Goal: Transaction & Acquisition: Purchase product/service

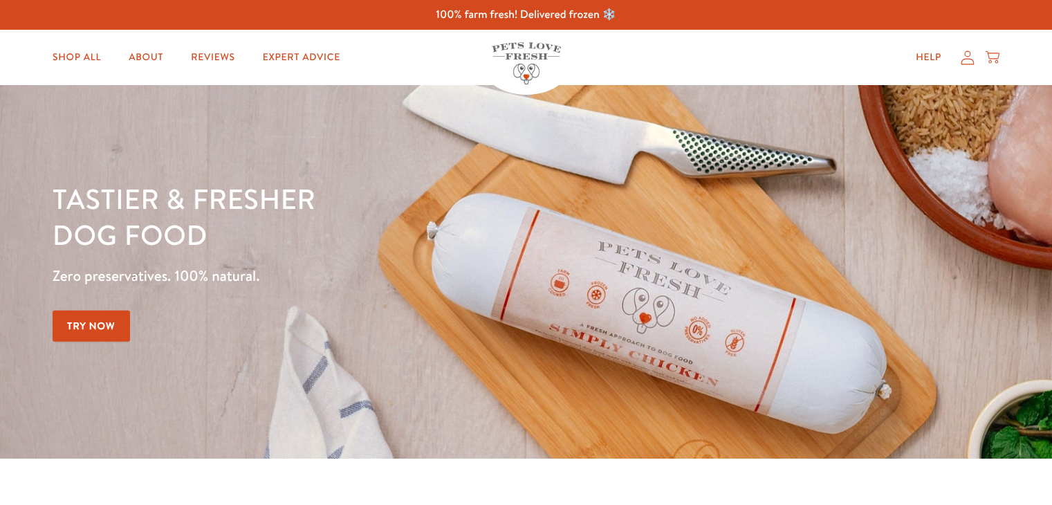
click at [66, 57] on link "Shop All" at bounding box center [76, 58] width 71 height 28
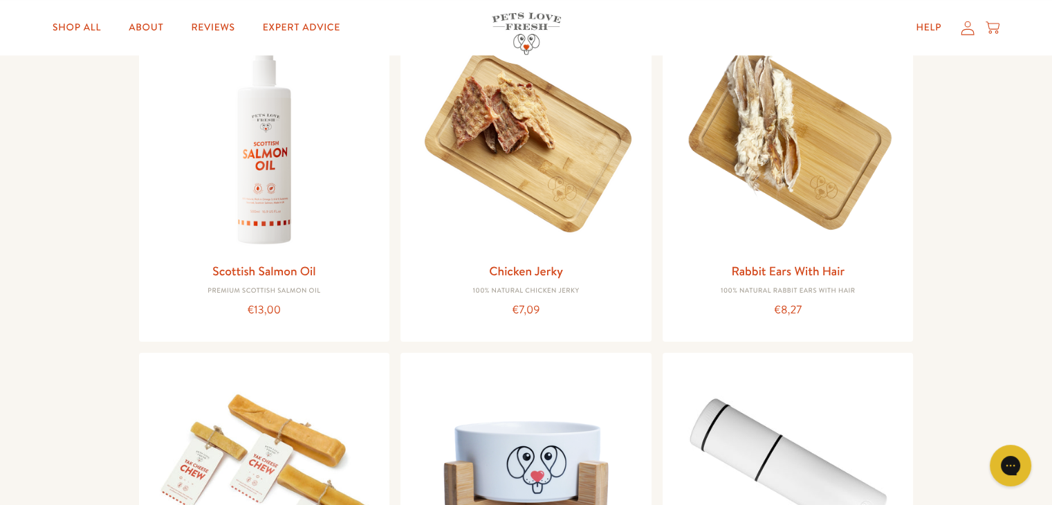
scroll to position [1059, 0]
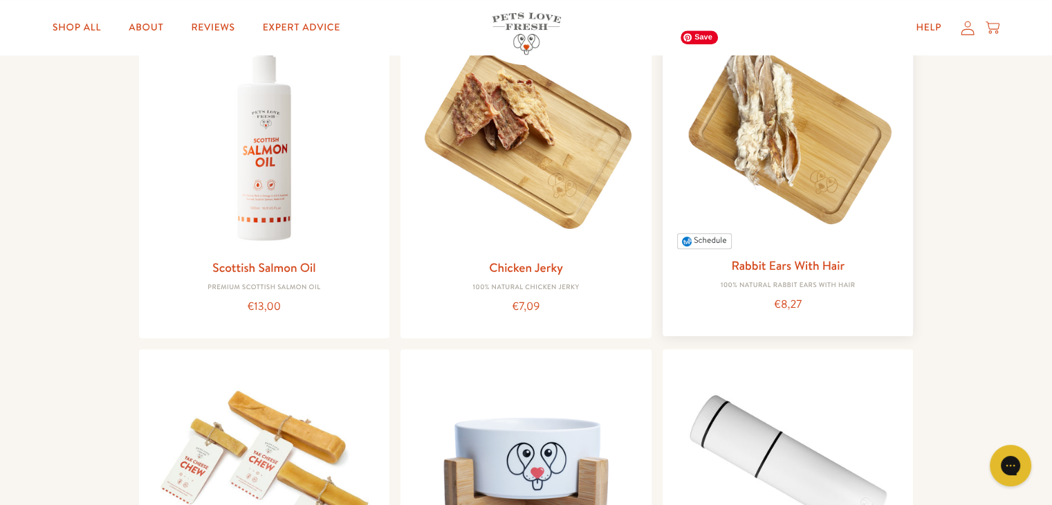
click at [761, 189] on img at bounding box center [788, 135] width 229 height 229
